Goal: Information Seeking & Learning: Learn about a topic

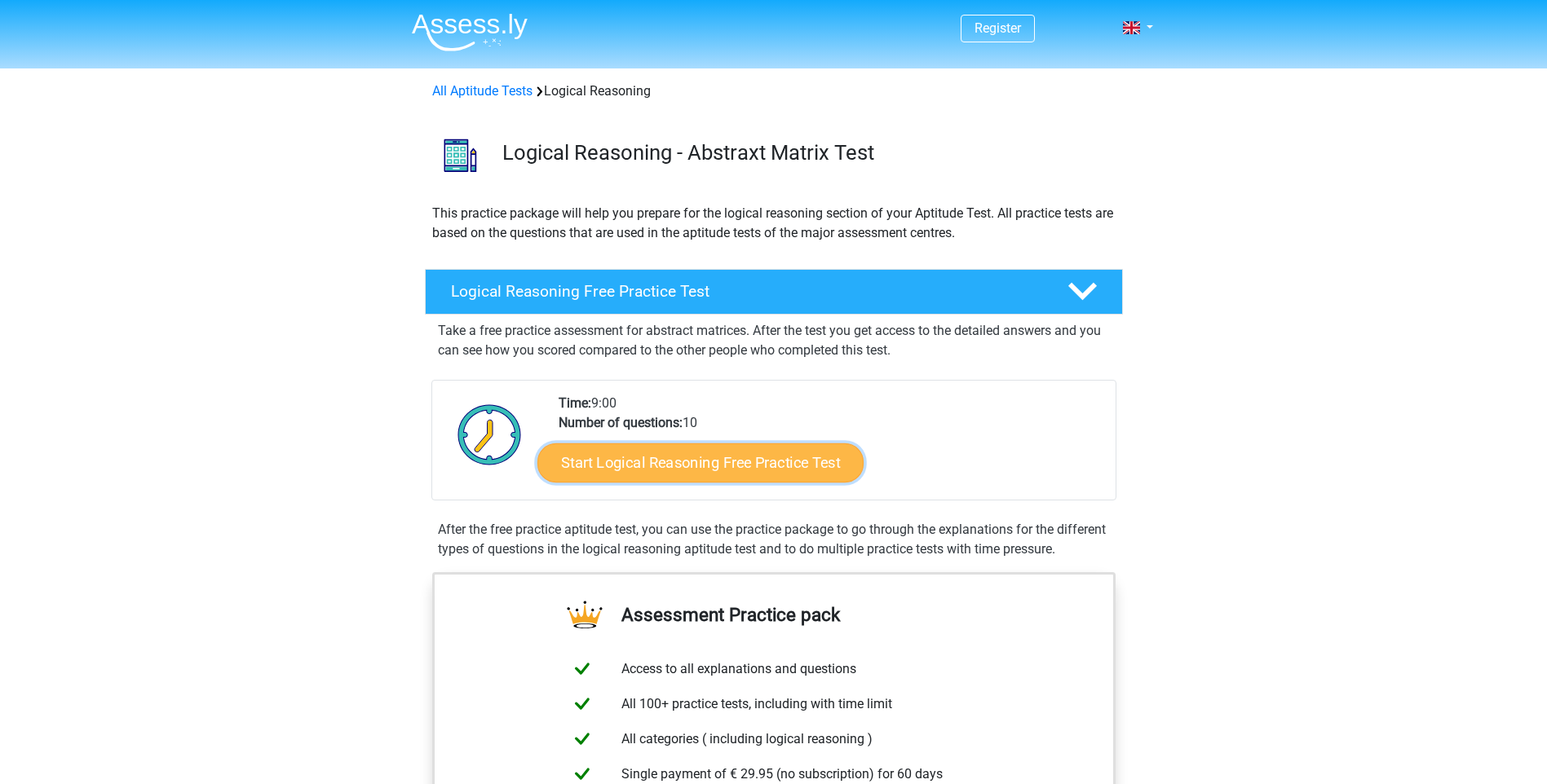
click at [732, 468] on link "Start Logical Reasoning Free Practice Test" at bounding box center [700, 462] width 326 height 39
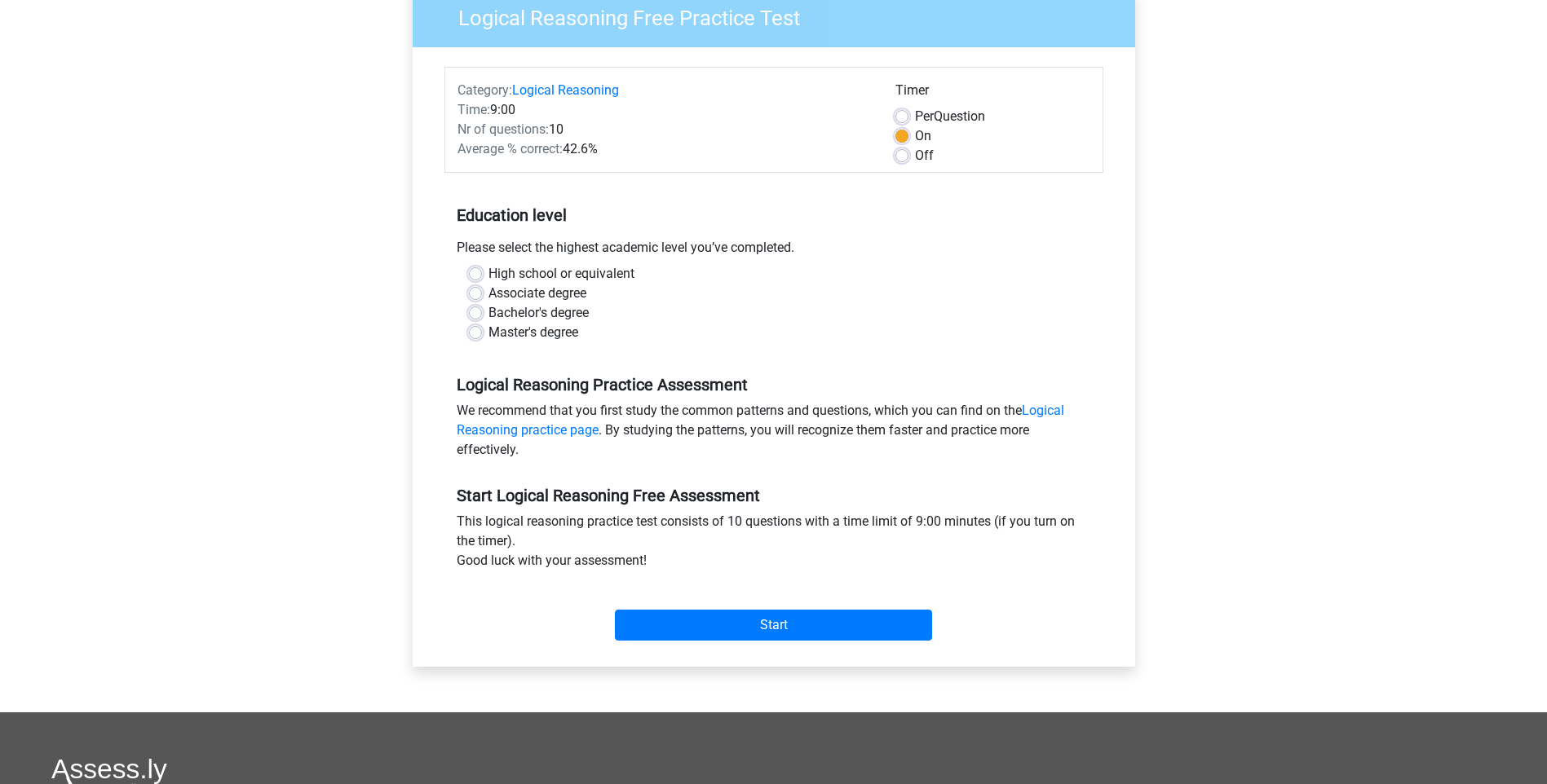
scroll to position [407, 0]
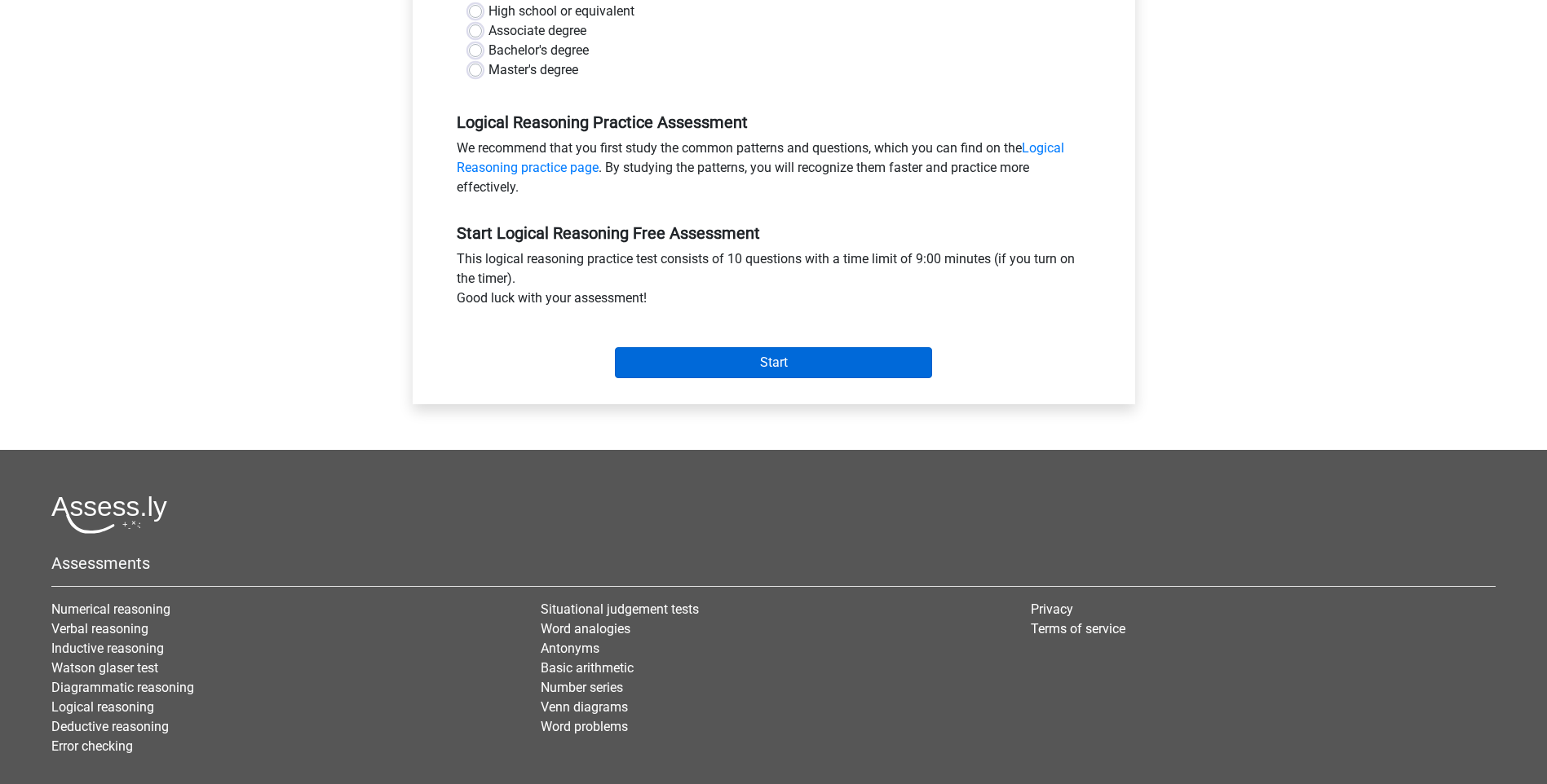
click at [775, 378] on div "Start" at bounding box center [774, 349] width 659 height 70
click at [489, 52] on label "Bachelor's degree" at bounding box center [538, 50] width 100 height 19
click at [477, 52] on input "Bachelor's degree" at bounding box center [475, 49] width 13 height 16
radio input "true"
click at [812, 354] on input "Start" at bounding box center [774, 362] width 317 height 31
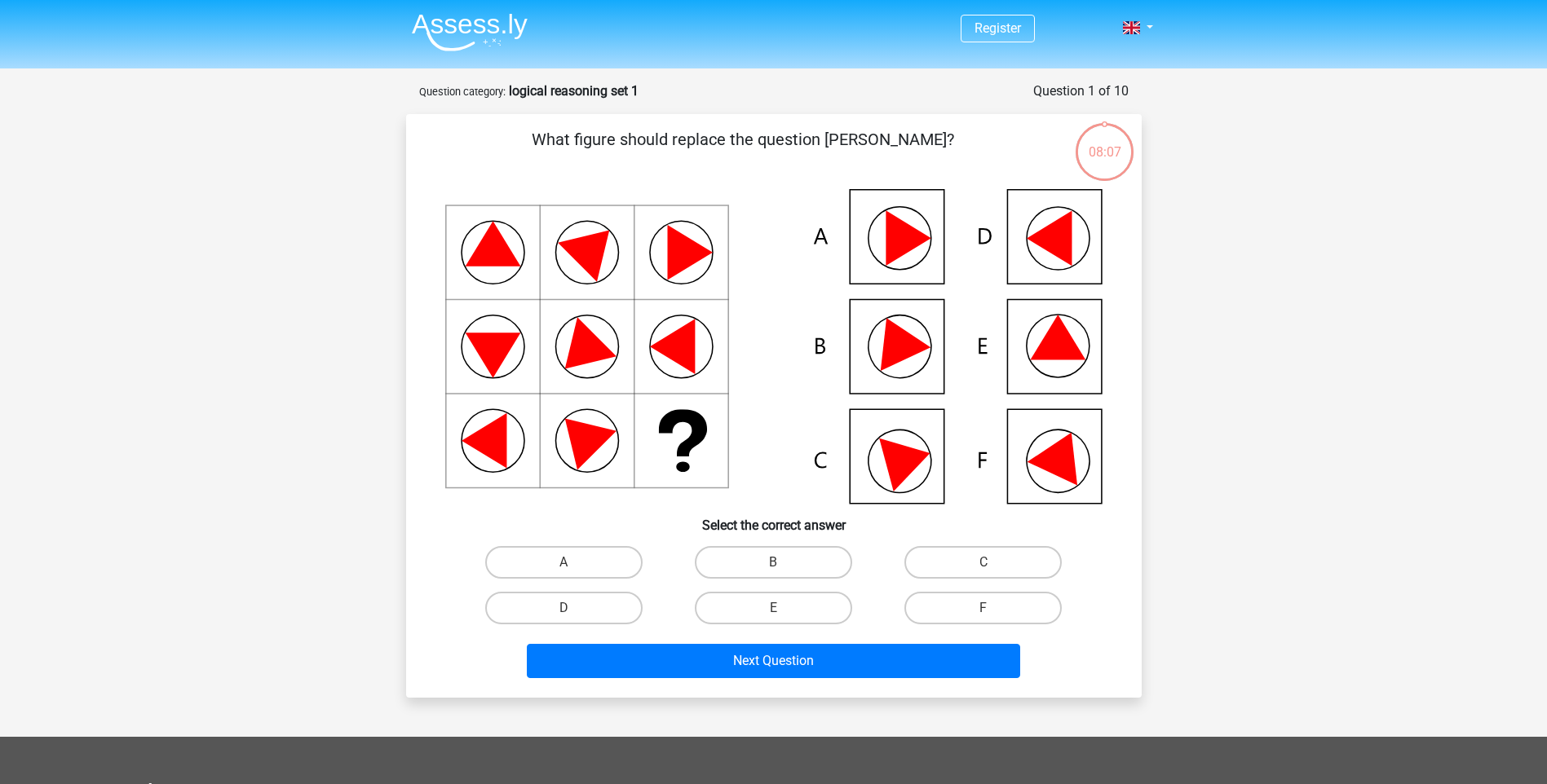
click at [1041, 252] on icon at bounding box center [774, 346] width 658 height 315
drag, startPoint x: 906, startPoint y: 345, endPoint x: 770, endPoint y: 487, distance: 196.6
click at [904, 346] on icon at bounding box center [895, 339] width 69 height 65
drag, startPoint x: 749, startPoint y: 561, endPoint x: 770, endPoint y: 627, distance: 69.3
click at [749, 560] on label "B" at bounding box center [774, 562] width 157 height 33
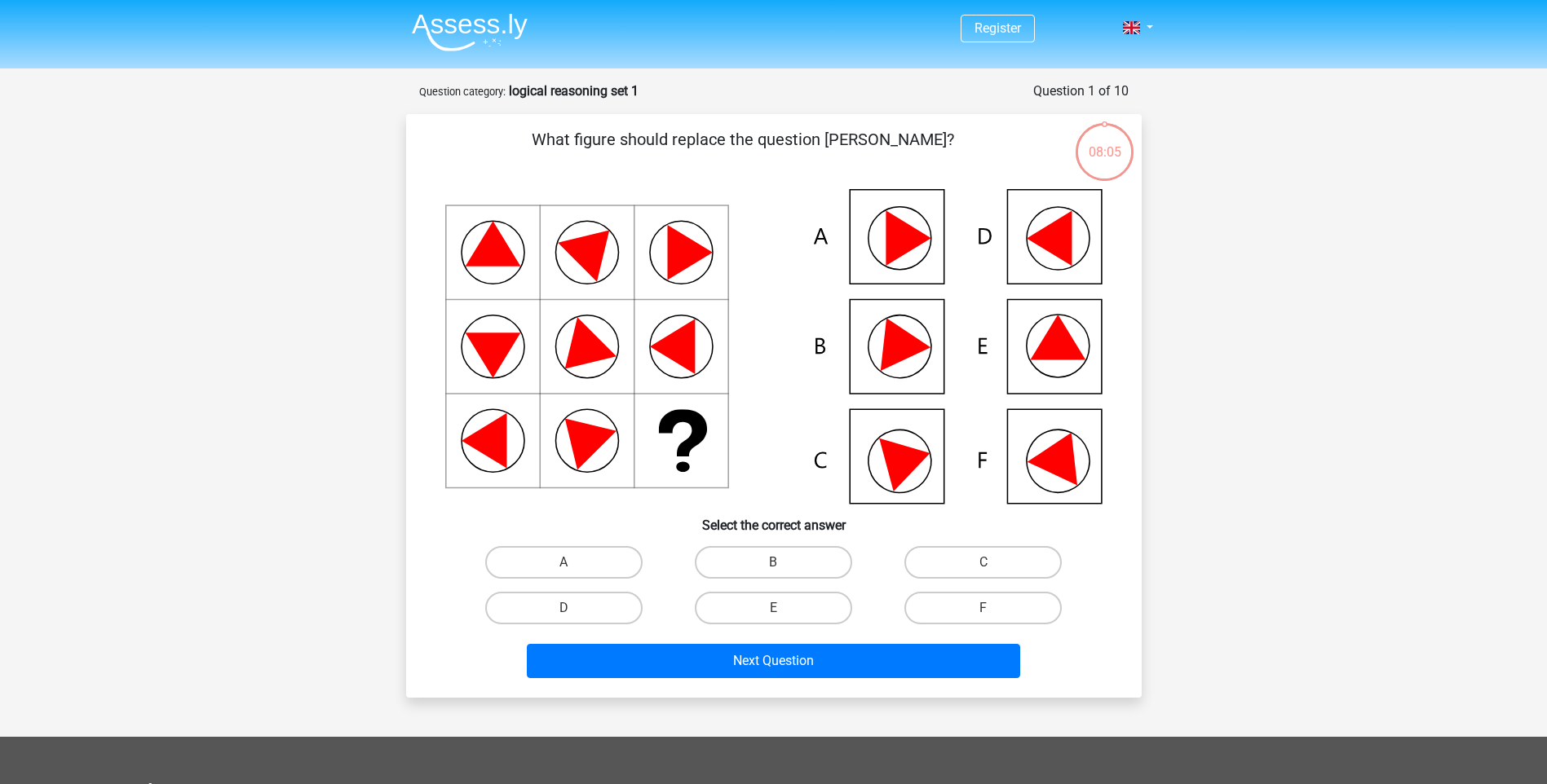
click at [773, 563] on input "B" at bounding box center [778, 568] width 11 height 11
radio input "true"
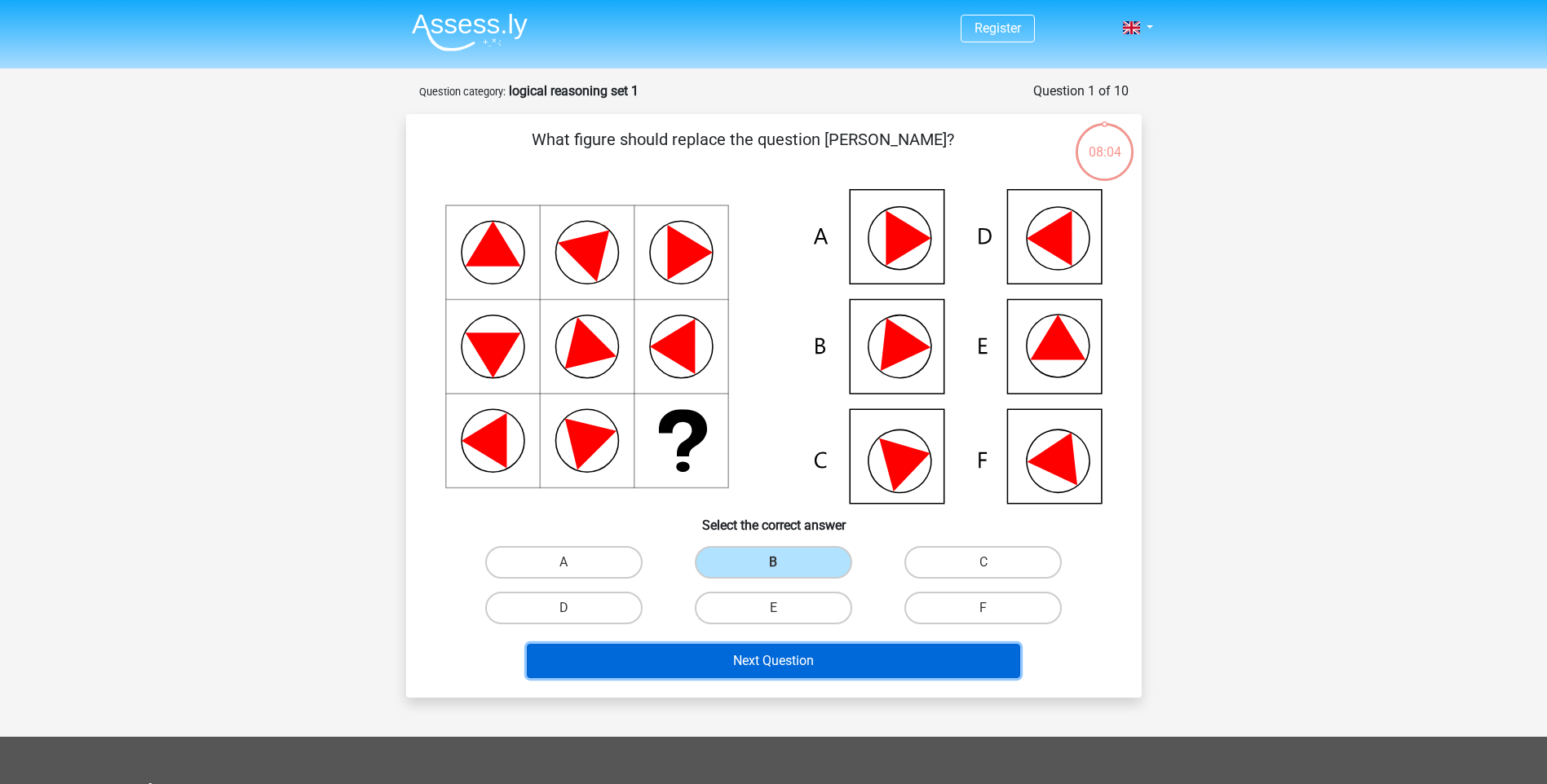
click at [778, 658] on button "Next Question" at bounding box center [774, 661] width 493 height 34
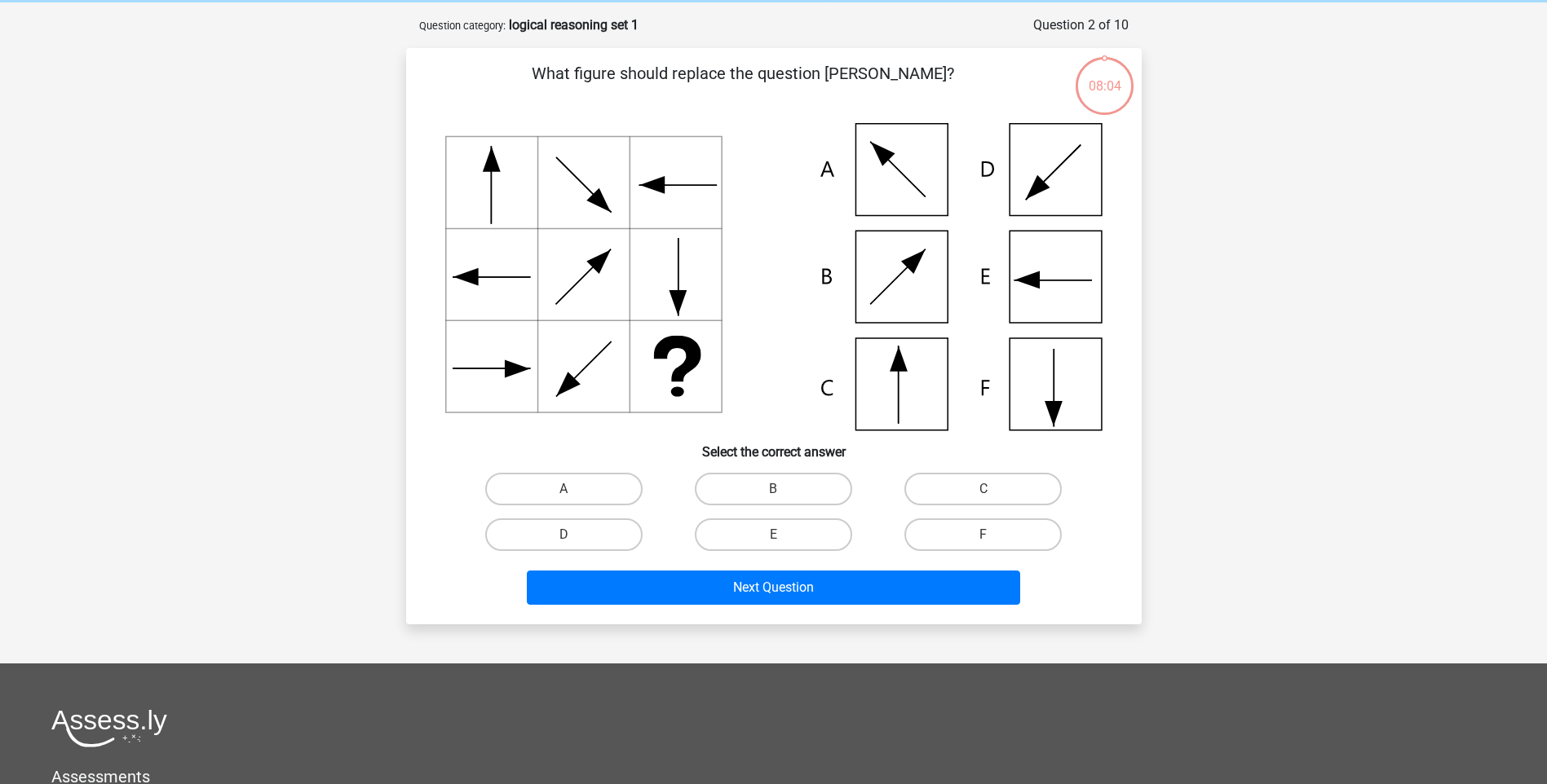
scroll to position [81, 0]
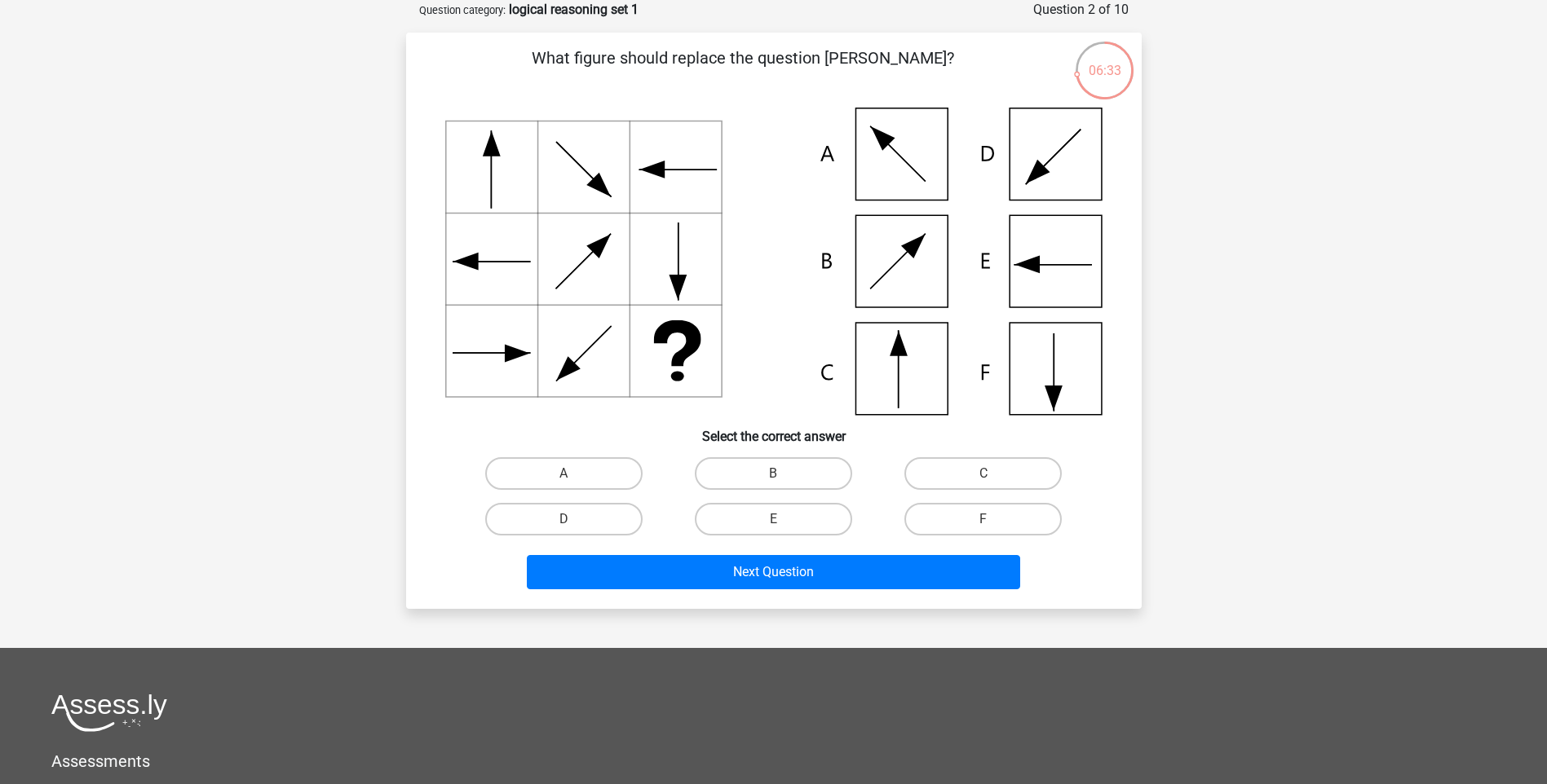
click at [868, 377] on icon at bounding box center [774, 262] width 658 height 308
click at [942, 477] on label "C" at bounding box center [983, 474] width 157 height 33
click at [983, 477] on input "C" at bounding box center [988, 479] width 11 height 11
radio input "true"
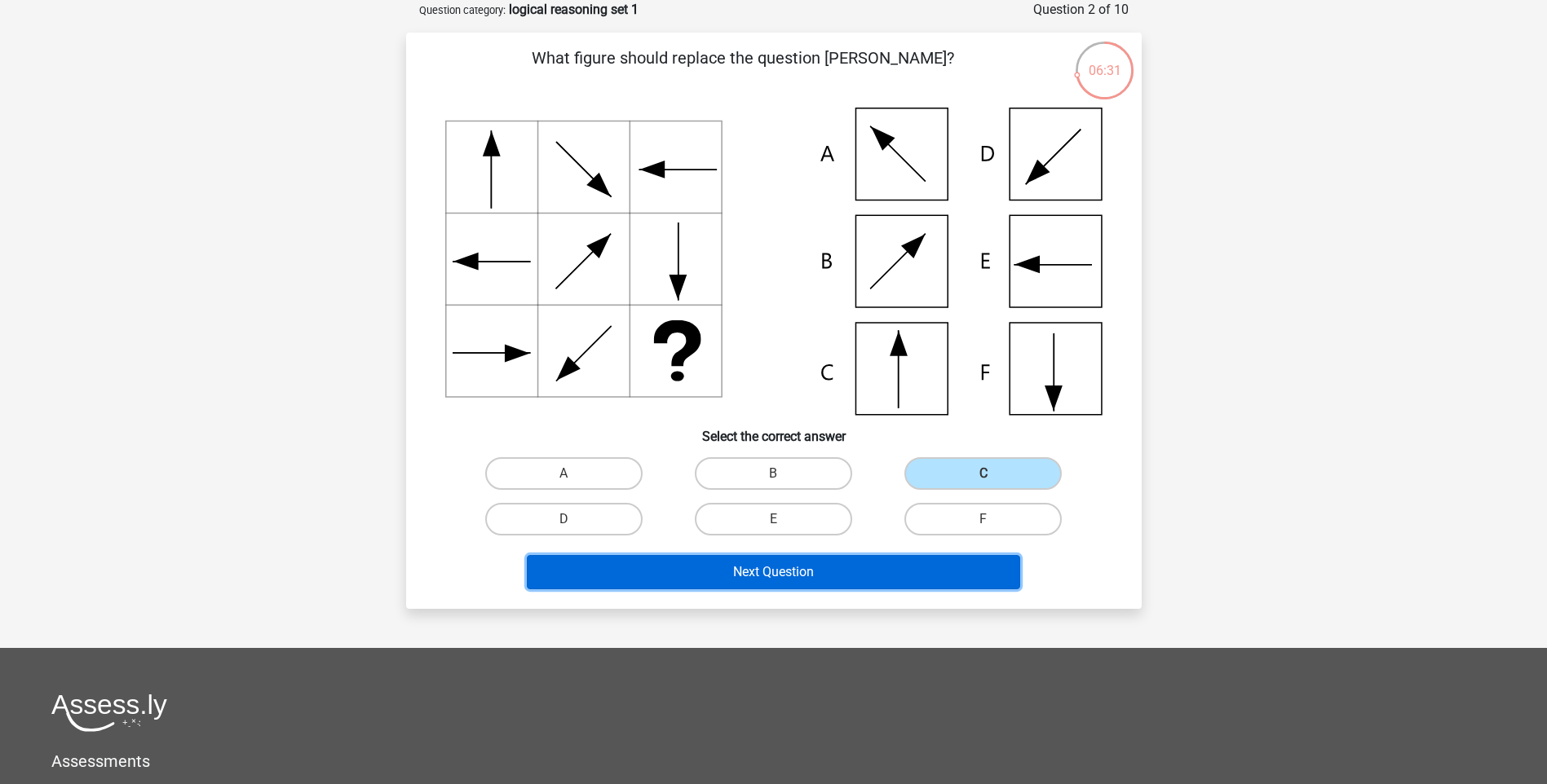
click at [878, 575] on button "Next Question" at bounding box center [774, 572] width 493 height 34
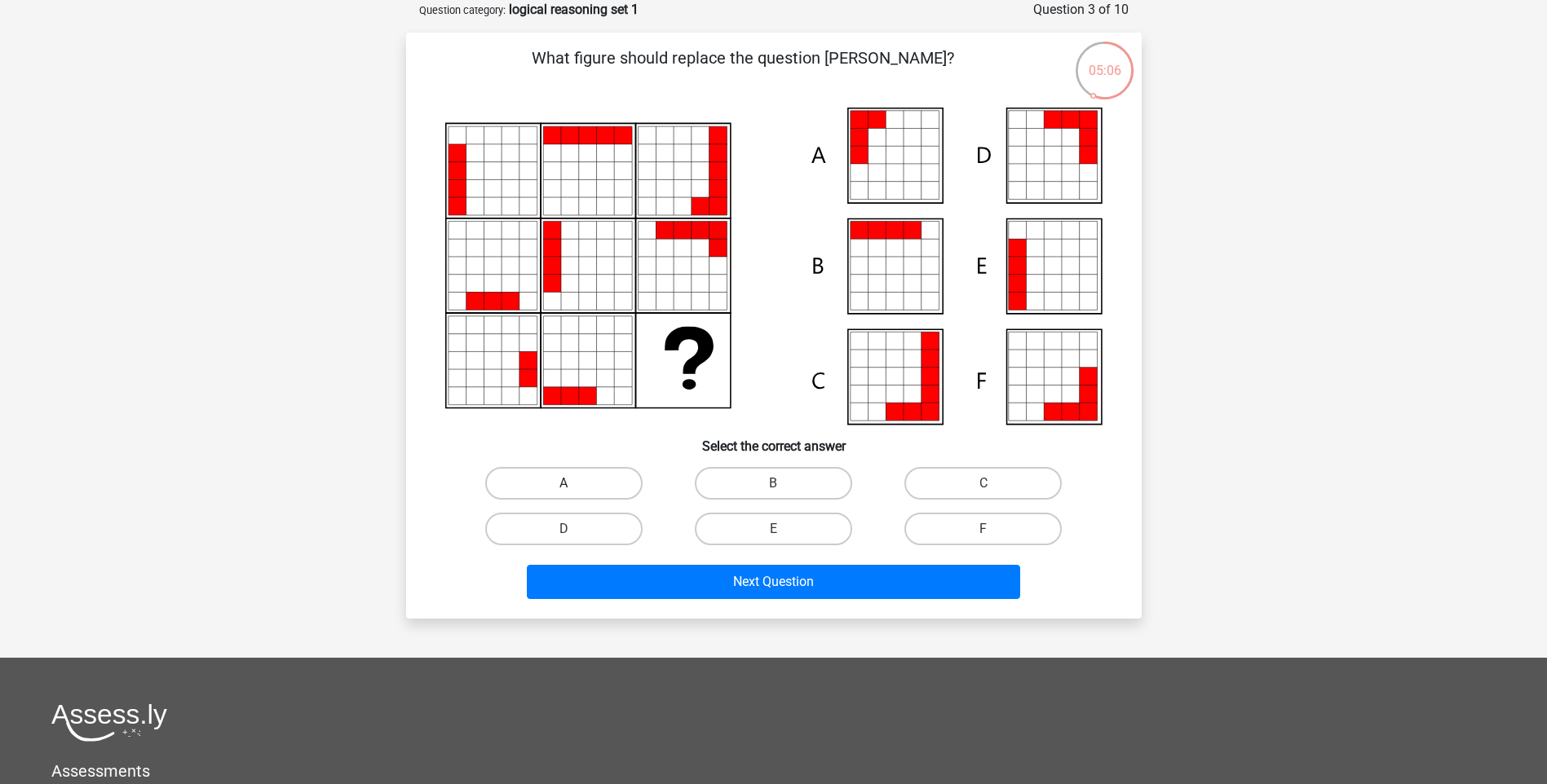
click at [593, 481] on label "A" at bounding box center [564, 483] width 157 height 33
click at [574, 483] on input "A" at bounding box center [568, 489] width 11 height 11
radio input "true"
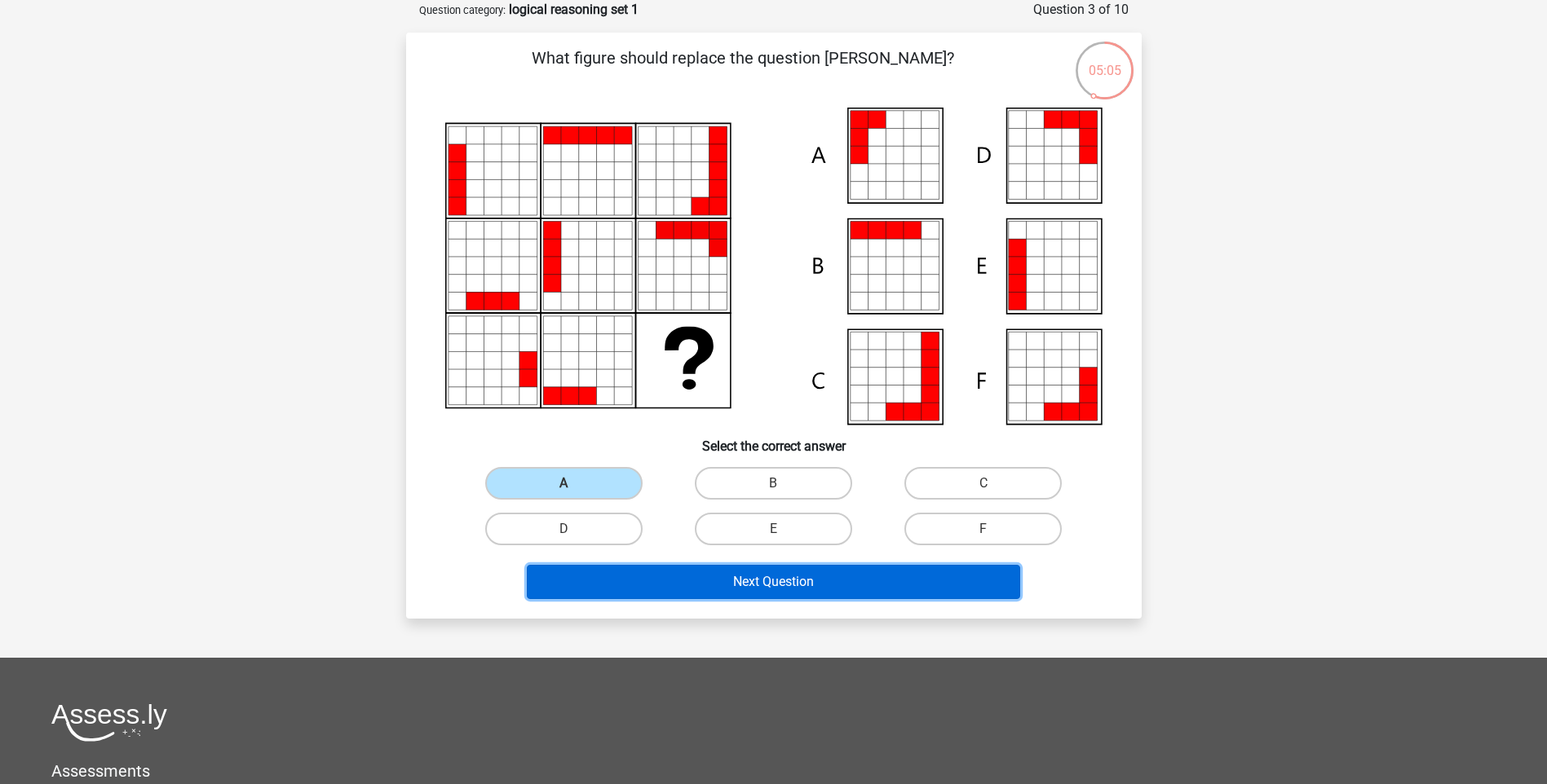
click at [656, 580] on button "Next Question" at bounding box center [774, 582] width 493 height 34
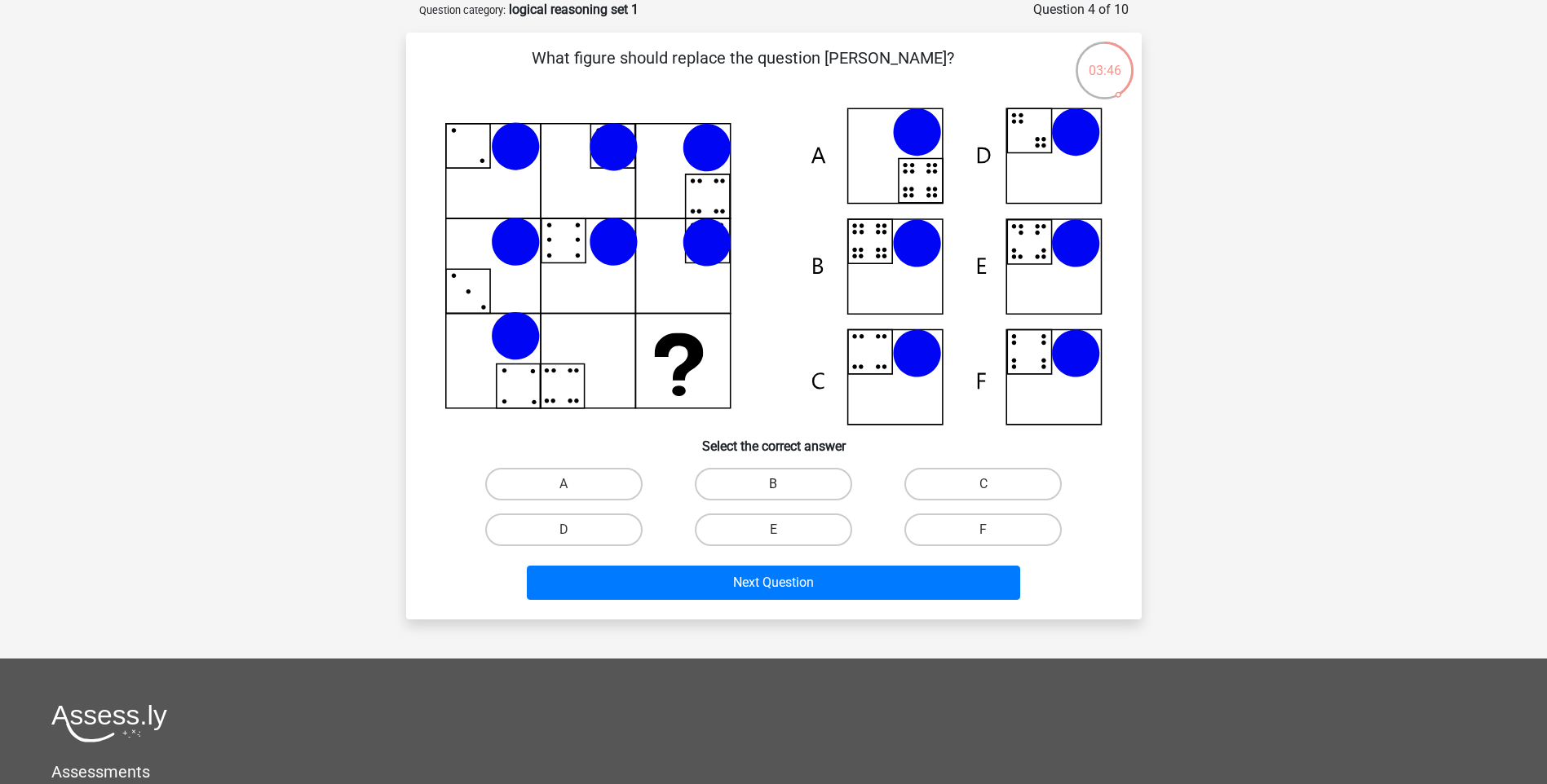
click at [789, 478] on label "B" at bounding box center [774, 483] width 157 height 33
click at [783, 484] on input "B" at bounding box center [778, 490] width 11 height 11
radio input "true"
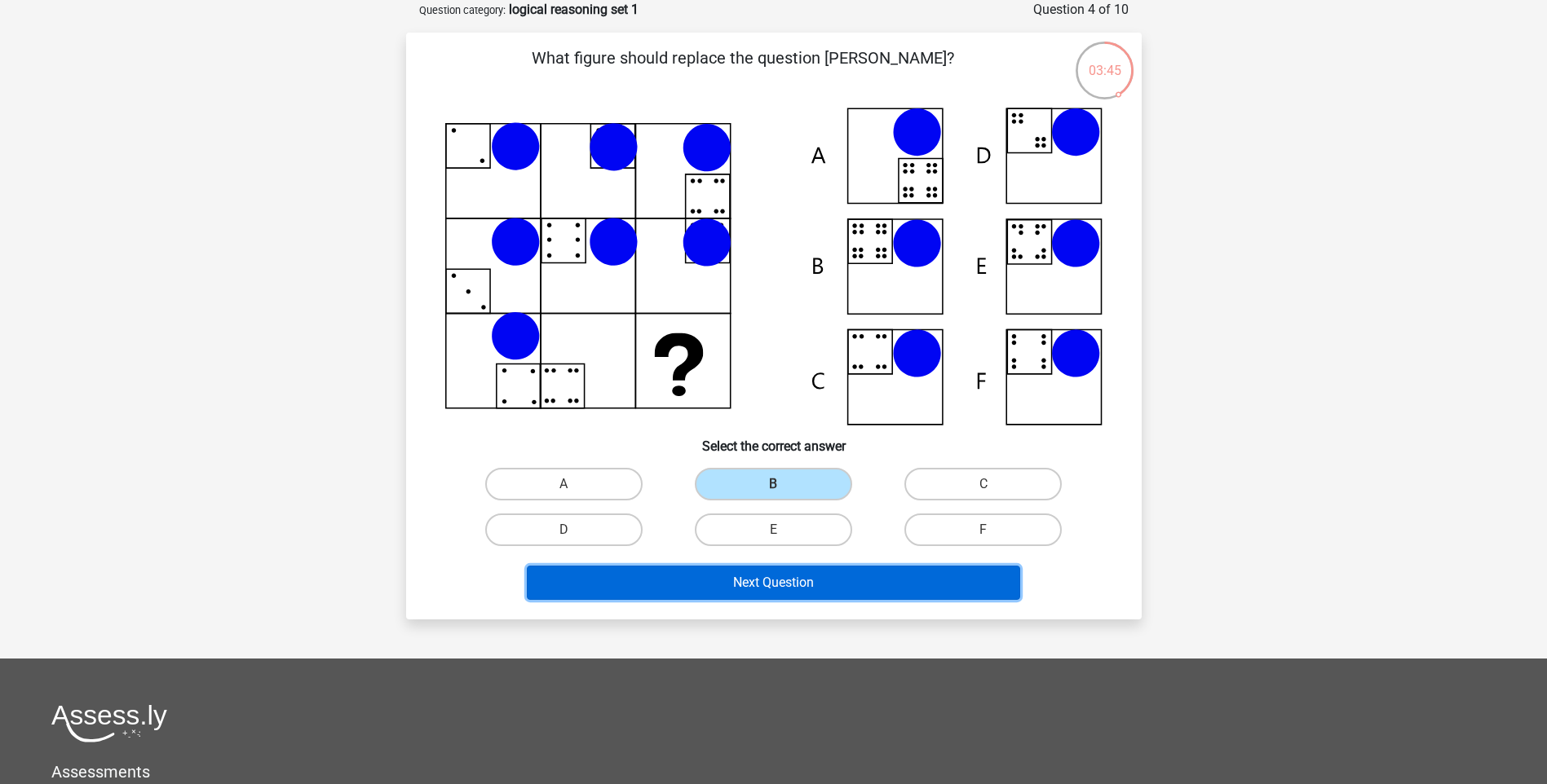
click at [819, 580] on button "Next Question" at bounding box center [774, 582] width 493 height 34
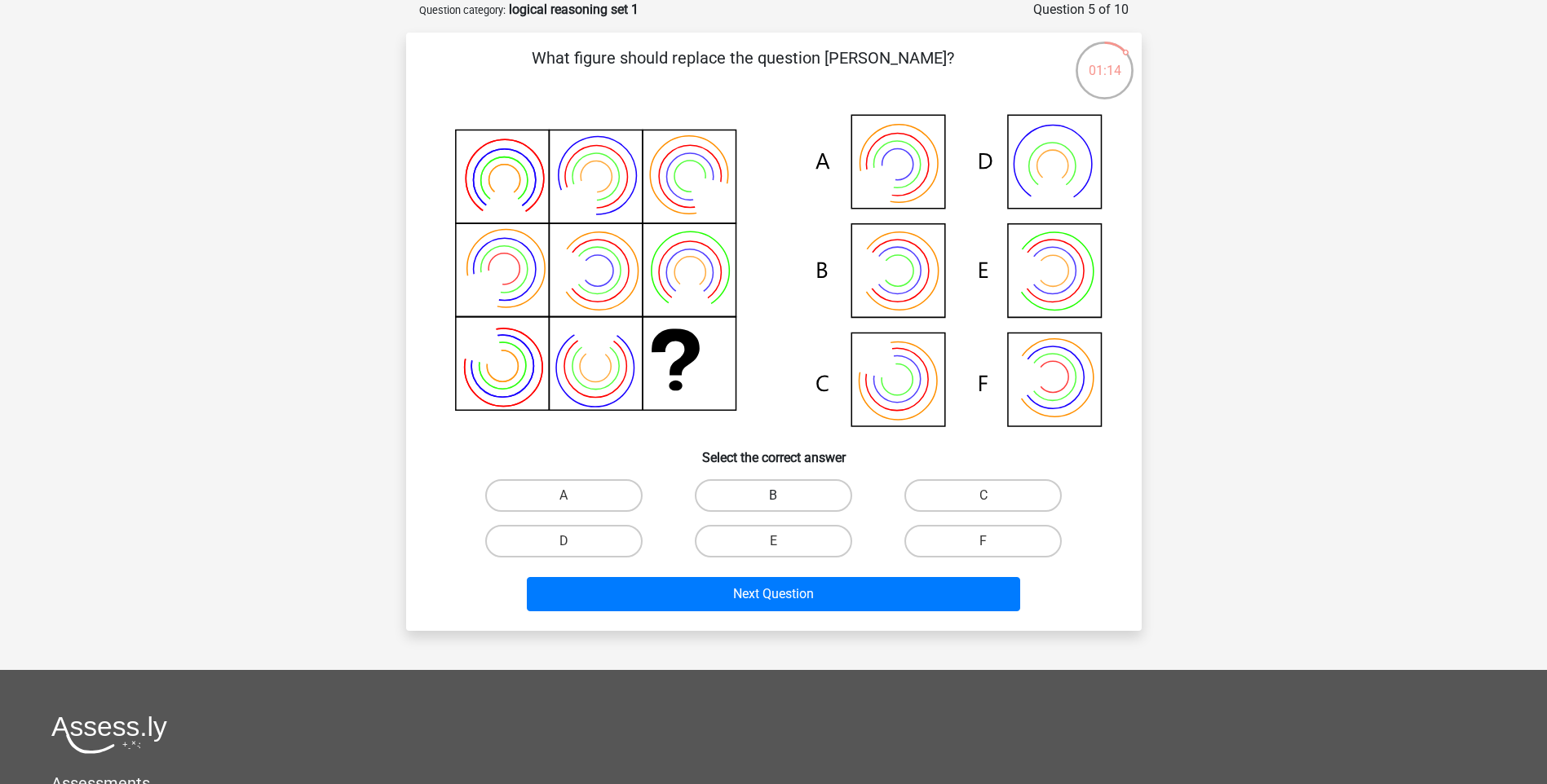
click at [789, 502] on label "B" at bounding box center [774, 495] width 157 height 33
click at [783, 502] on input "B" at bounding box center [778, 501] width 11 height 11
radio input "true"
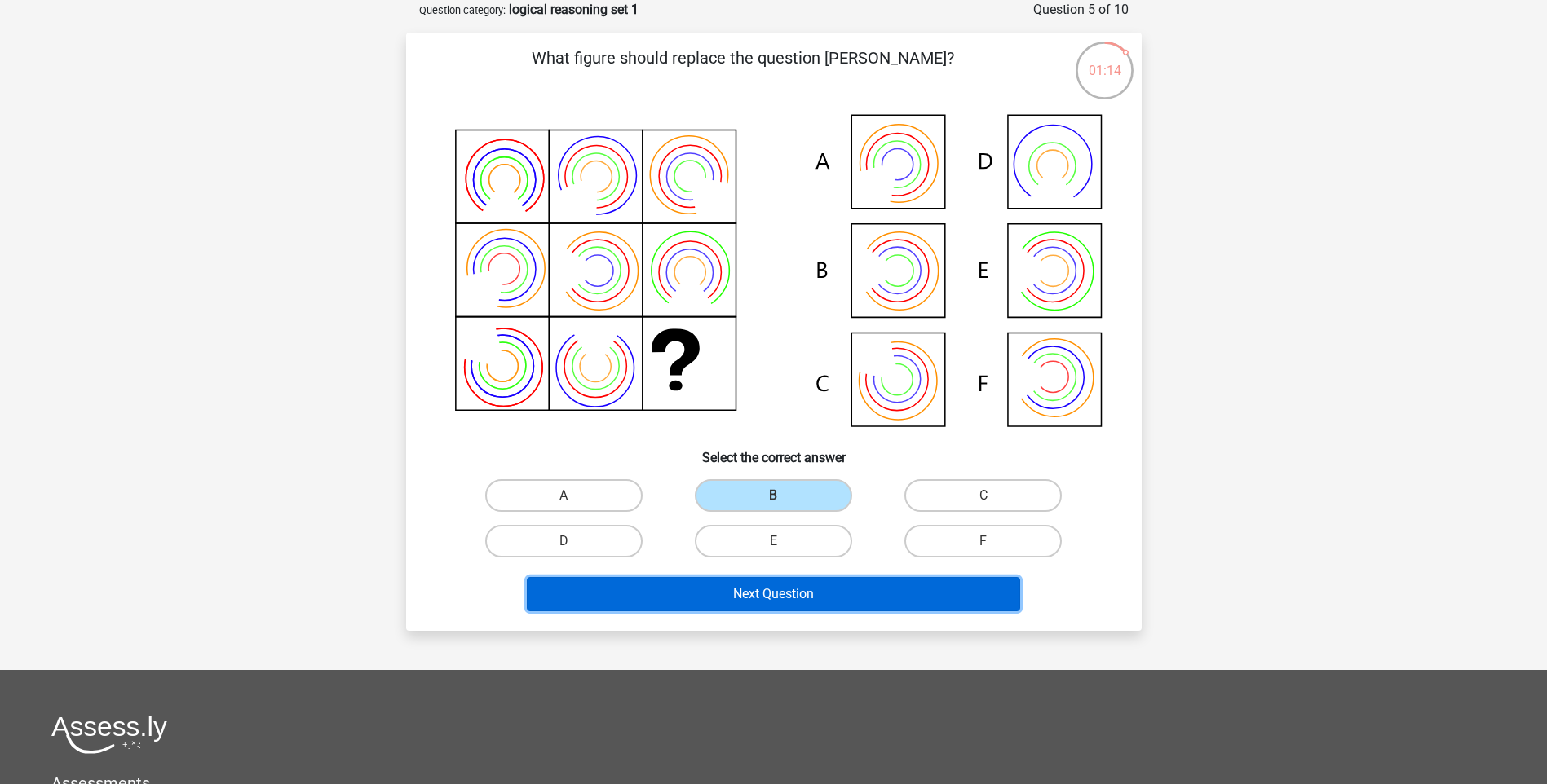
click at [791, 586] on button "Next Question" at bounding box center [774, 594] width 493 height 34
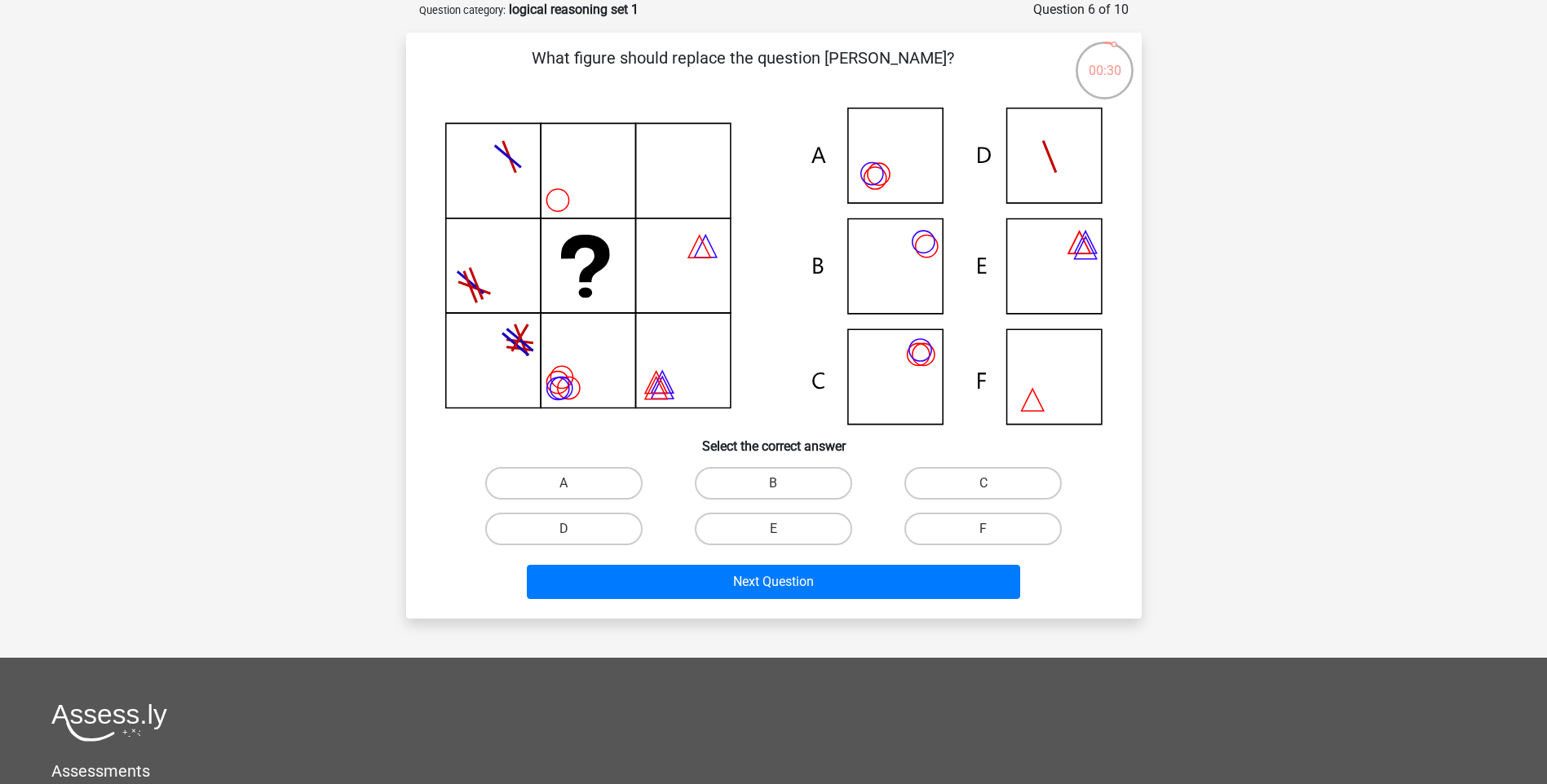
click at [864, 283] on icon at bounding box center [774, 266] width 658 height 317
click at [982, 485] on label "C" at bounding box center [983, 483] width 157 height 33
click at [983, 485] on input "C" at bounding box center [988, 489] width 11 height 11
radio input "true"
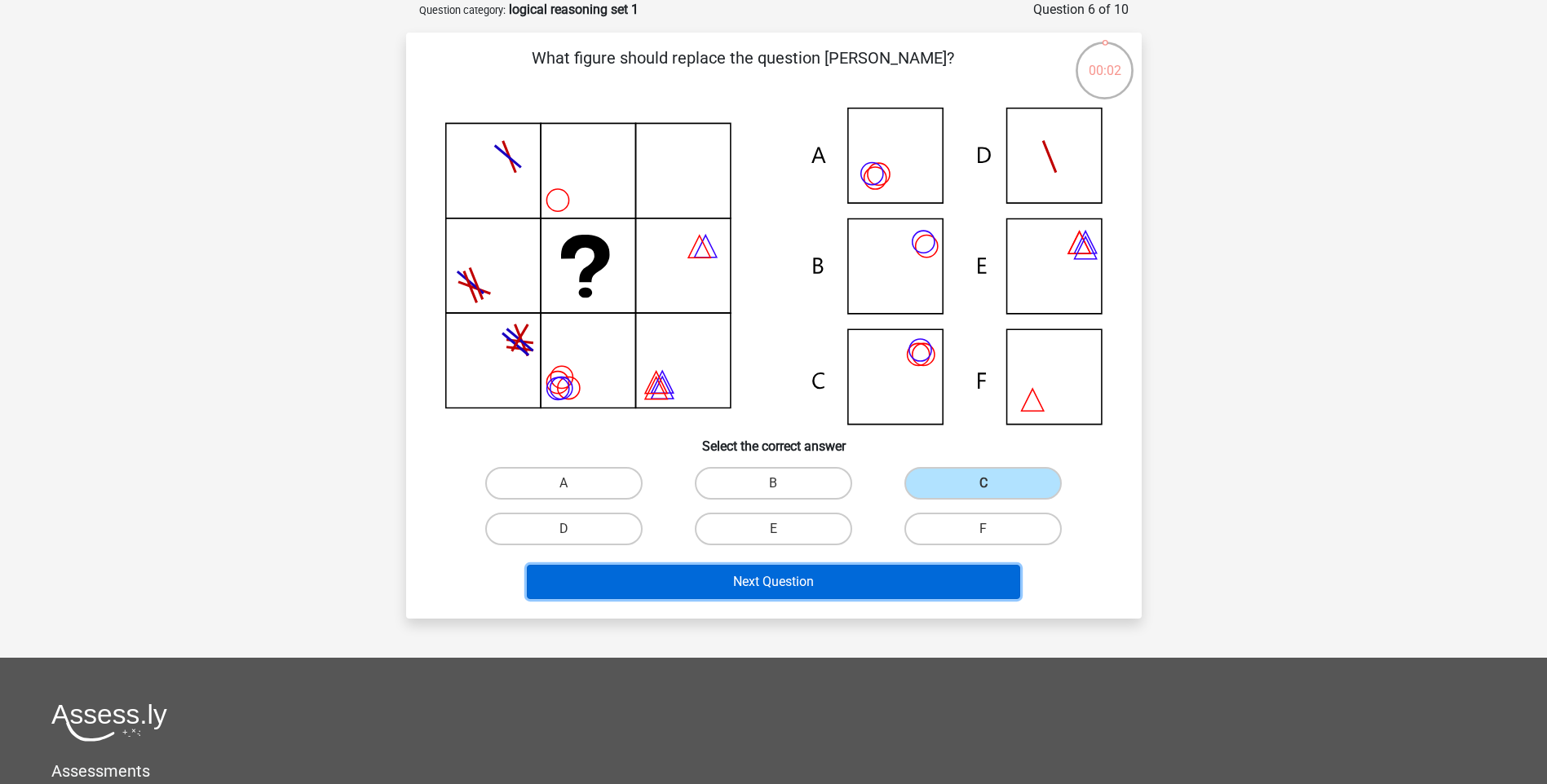
click at [903, 594] on button "Next Question" at bounding box center [774, 582] width 493 height 34
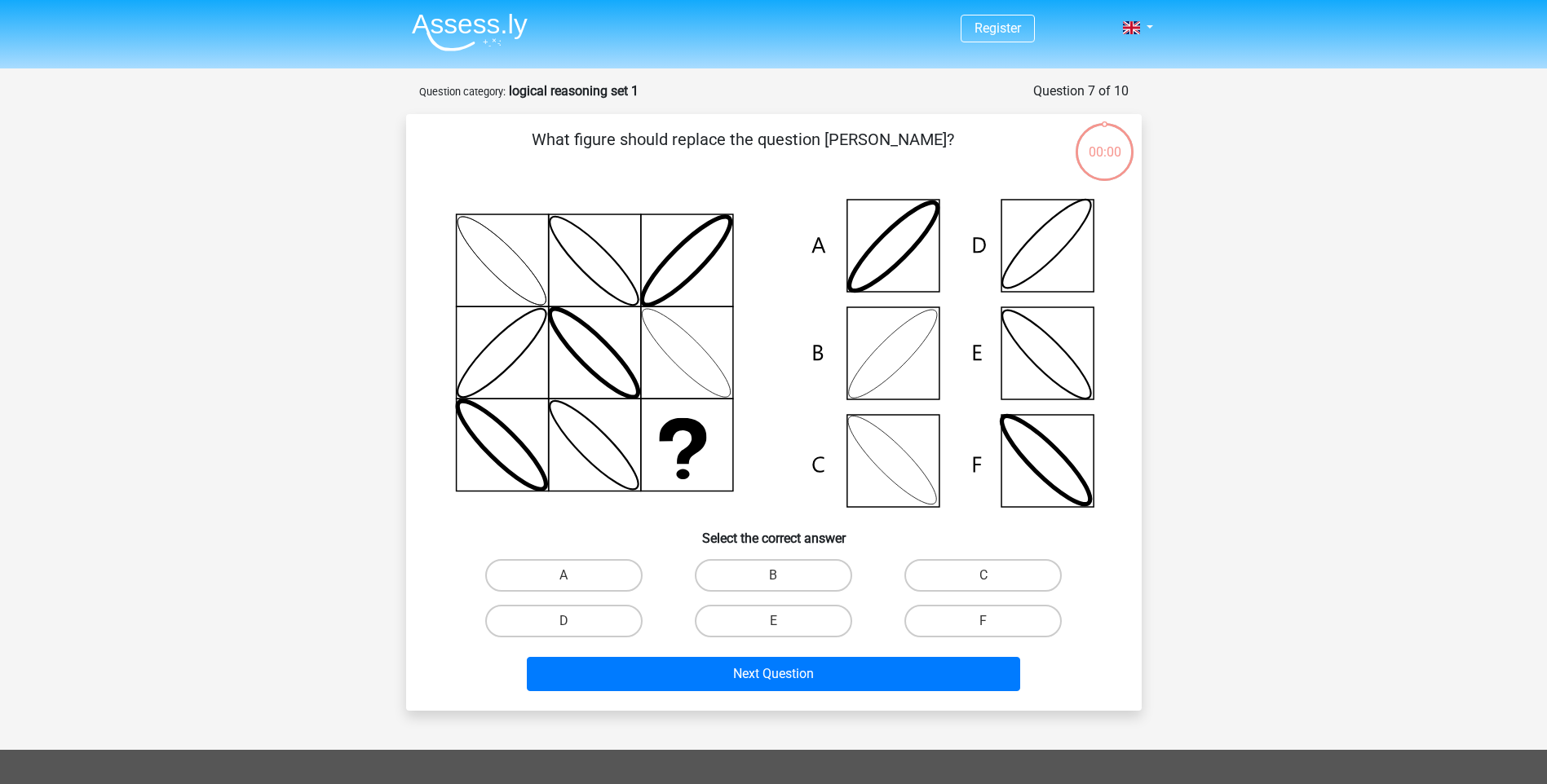
scroll to position [81, 0]
